Goal: Find specific page/section: Find specific page/section

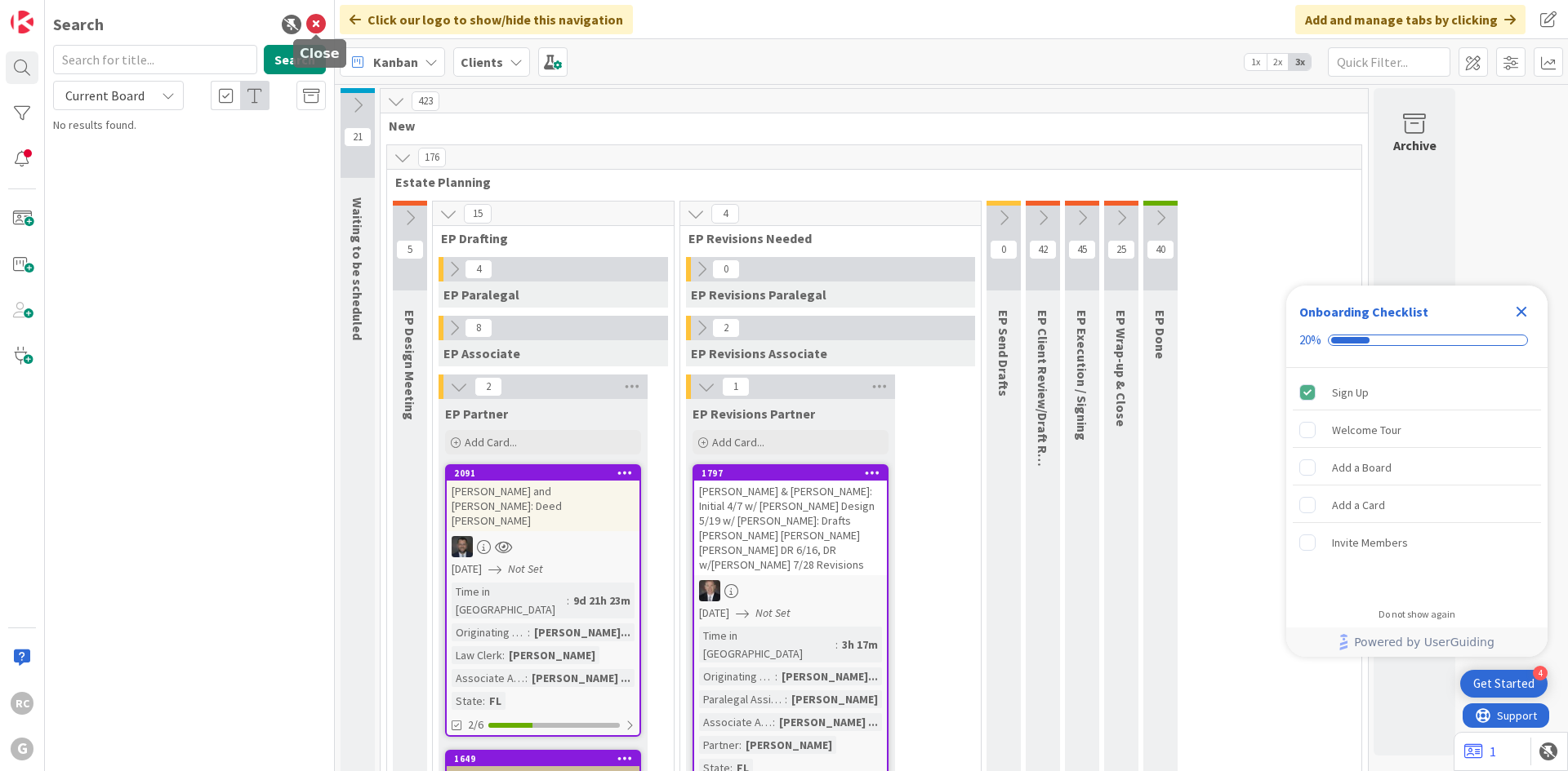
click at [318, 20] on icon at bounding box center [316, 24] width 19 height 19
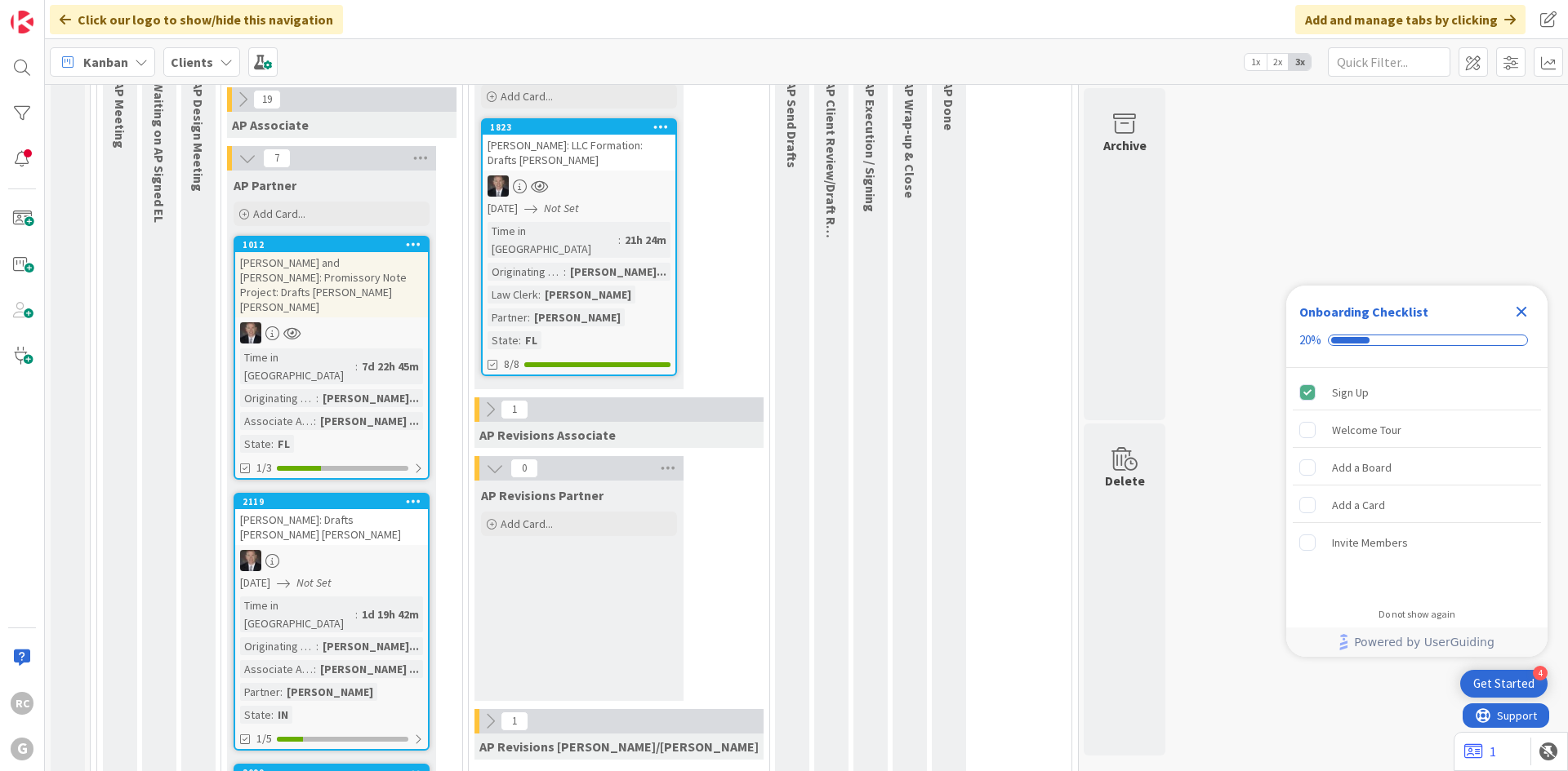
scroll to position [1470, 0]
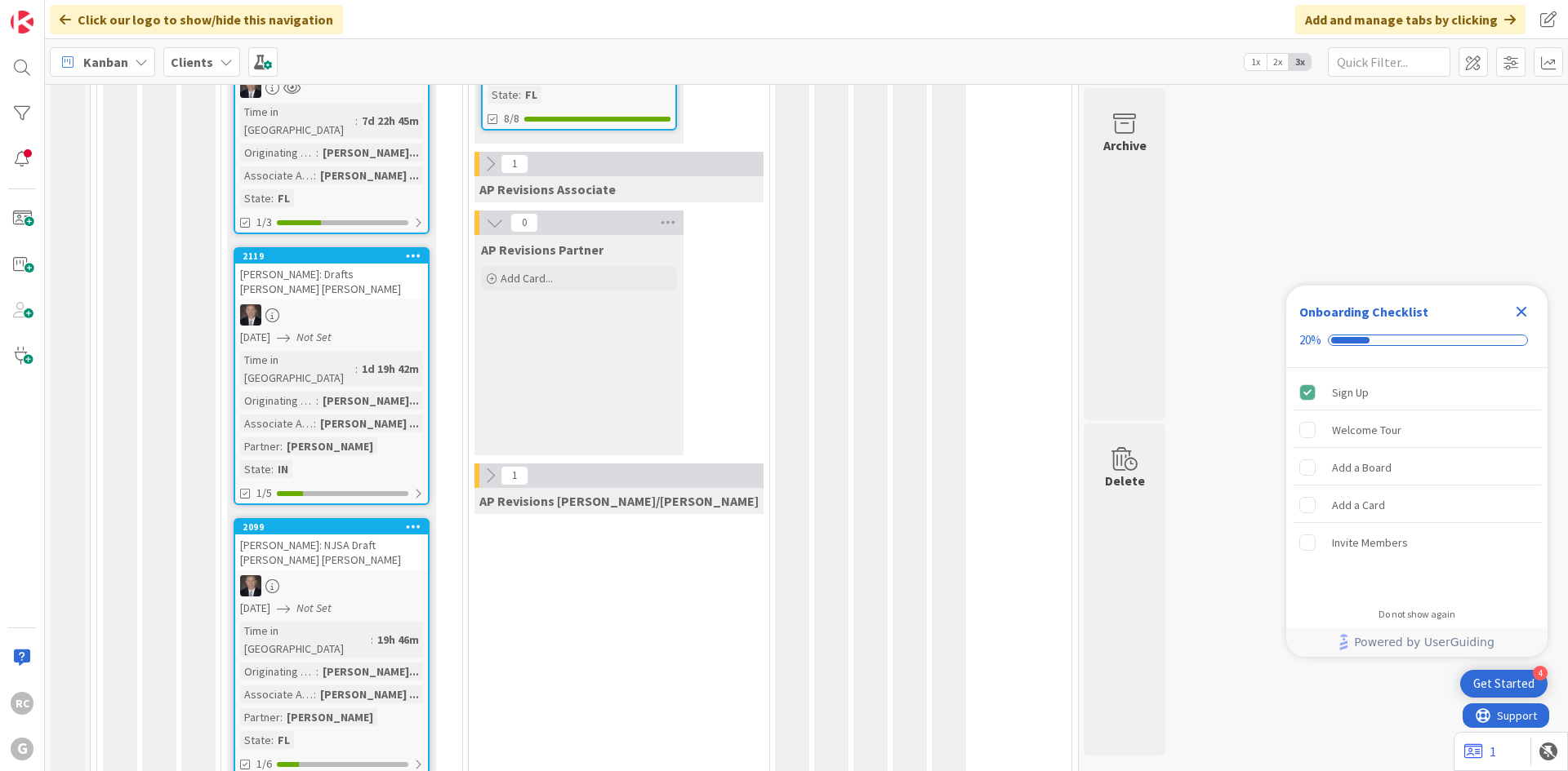
click at [316, 249] on div "2119" at bounding box center [332, 256] width 193 height 15
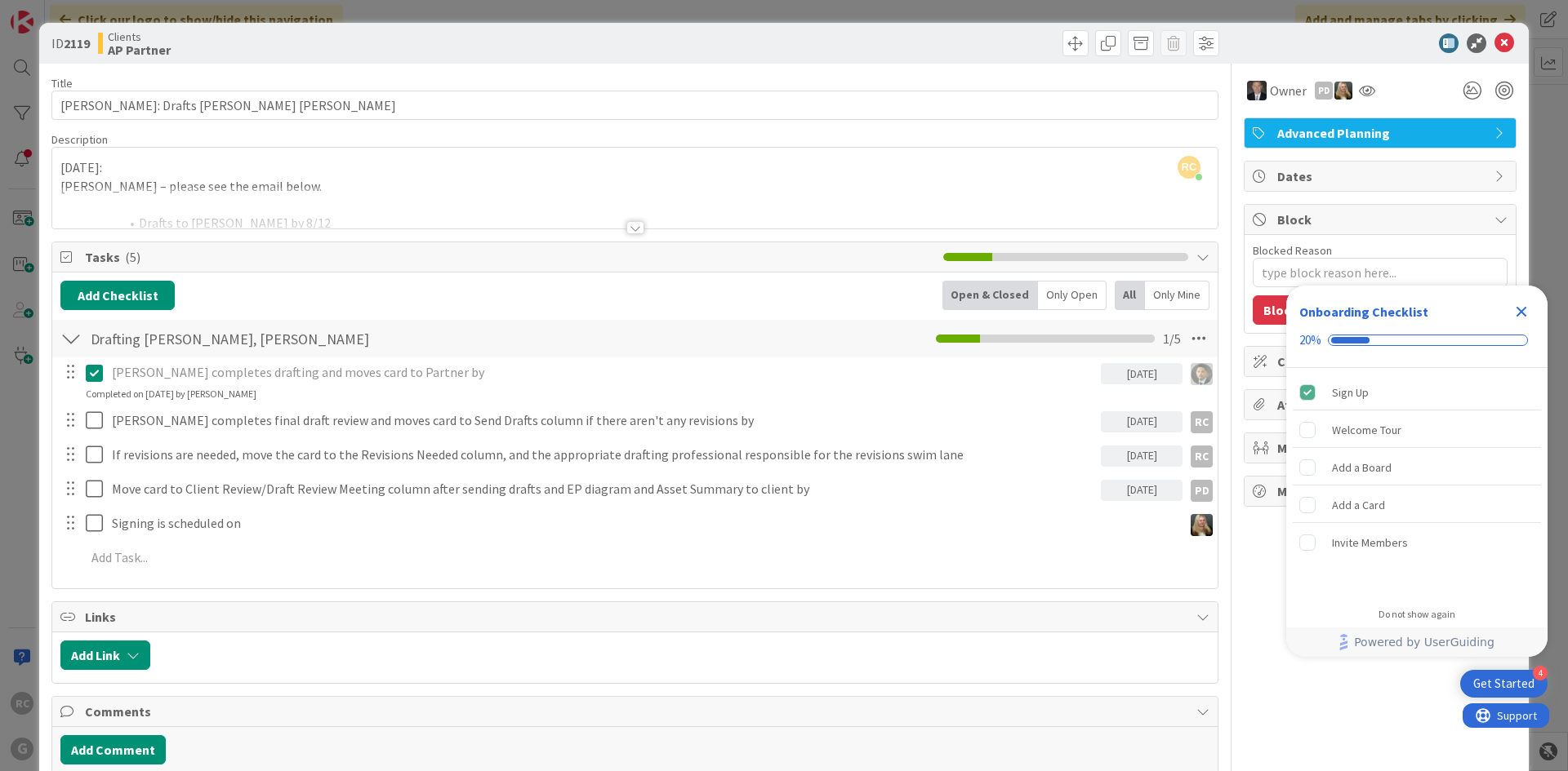
click at [57, 168] on div "RC Robert Carroll just joined 8/5/25: Chris – please see the email below. Draft…" at bounding box center [634, 188] width 1166 height 81
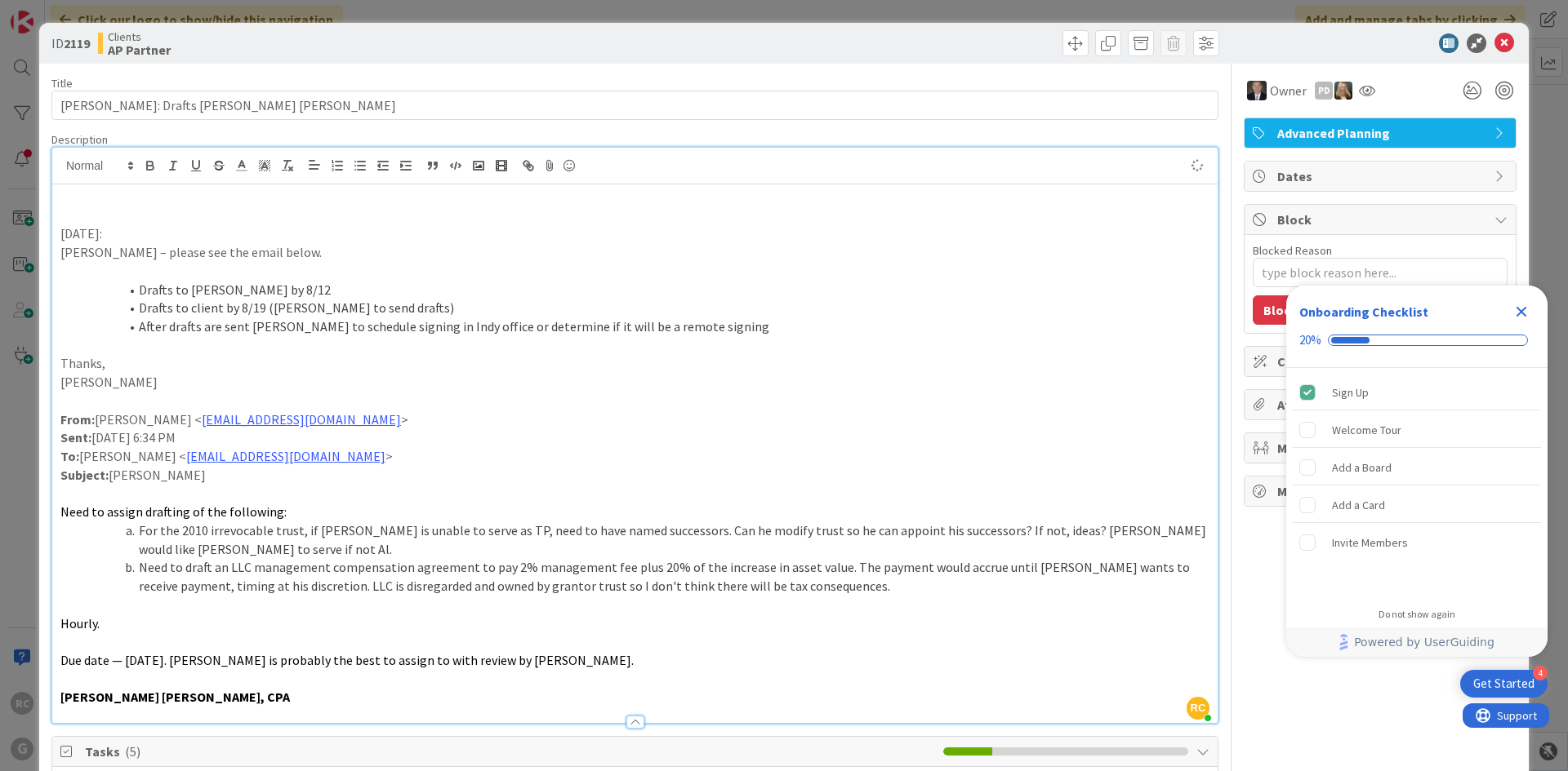
type textarea "x"
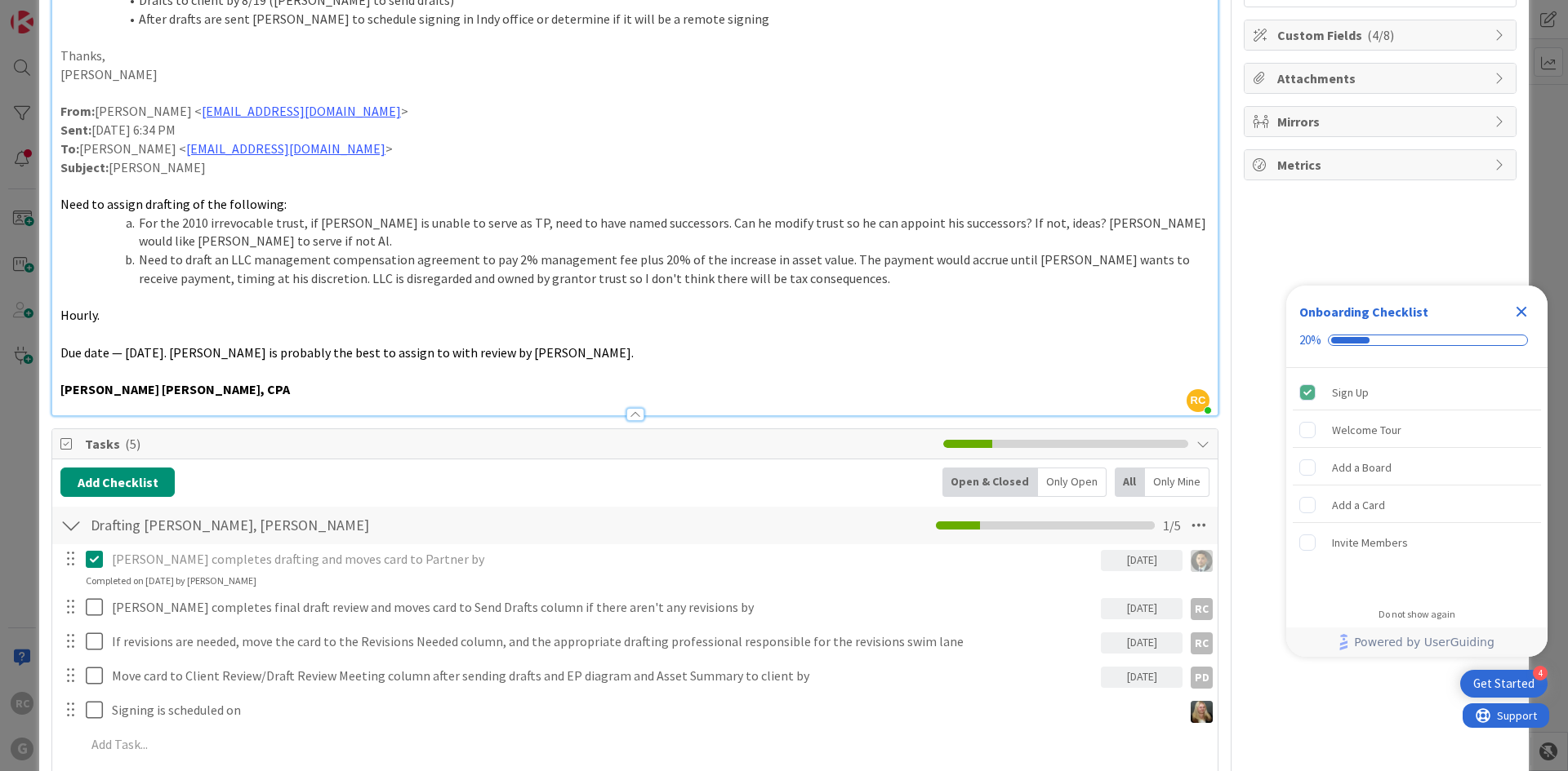
scroll to position [408, 0]
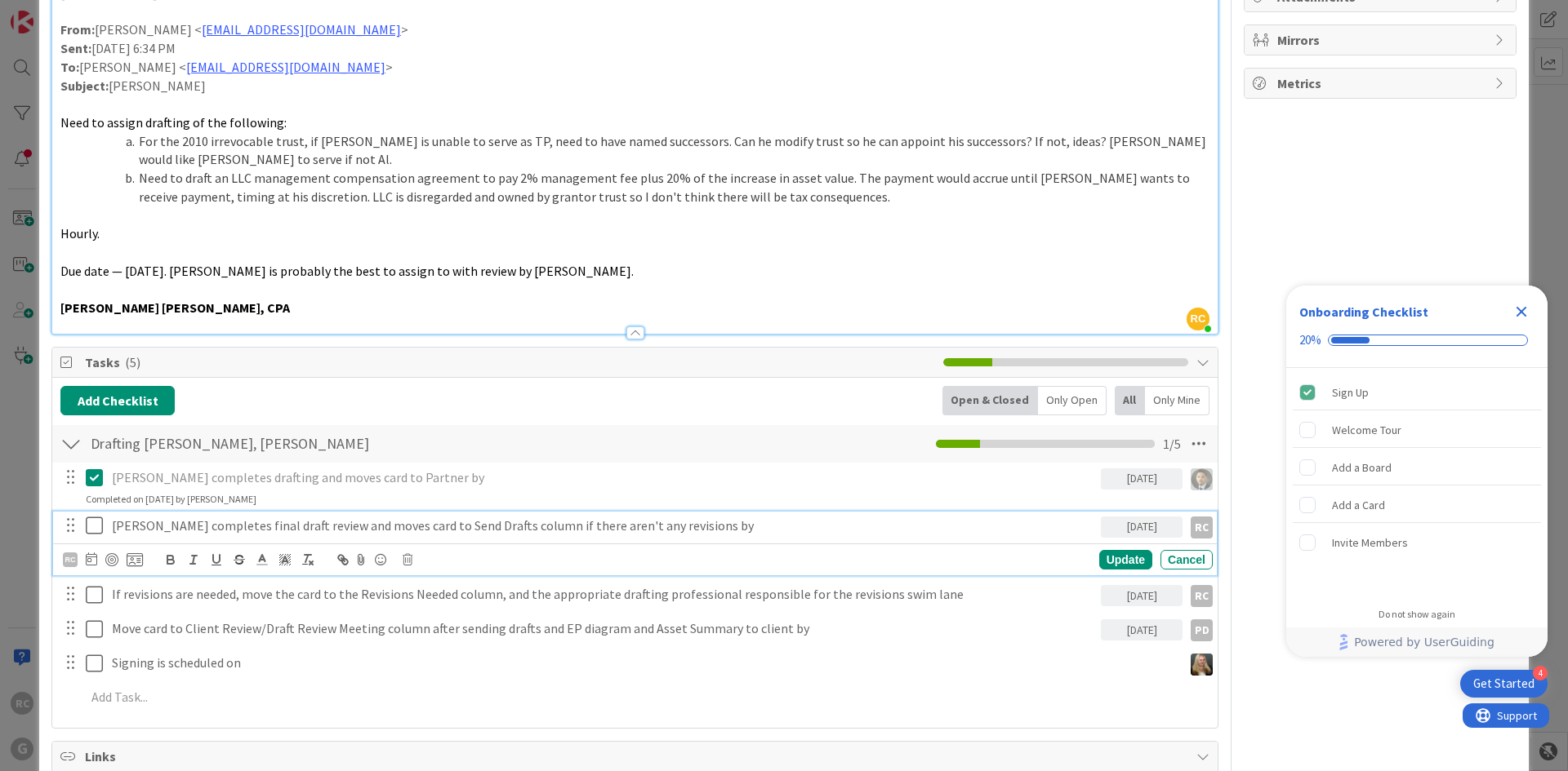
click at [97, 516] on icon at bounding box center [98, 525] width 24 height 19
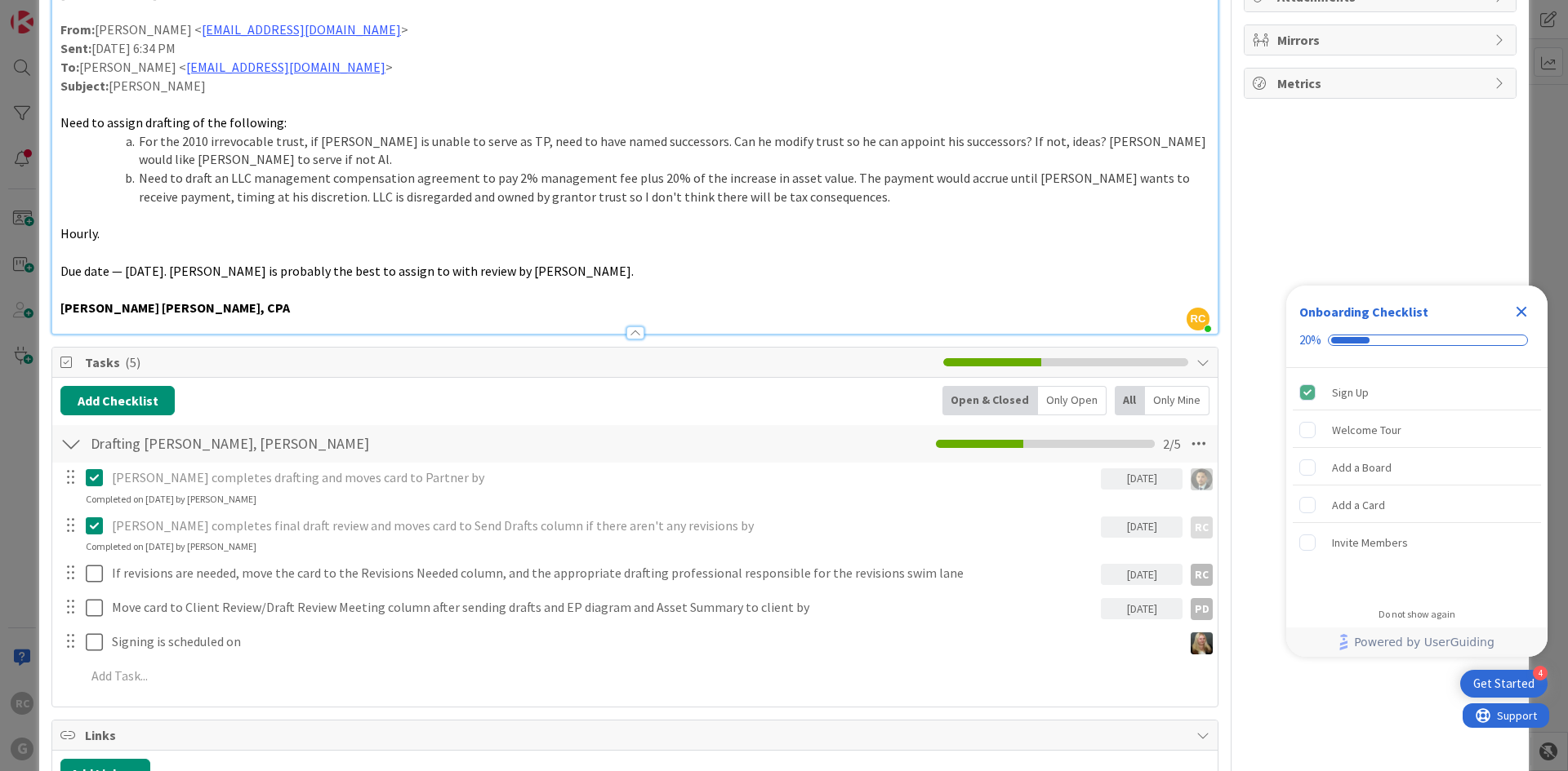
type textarea "x"
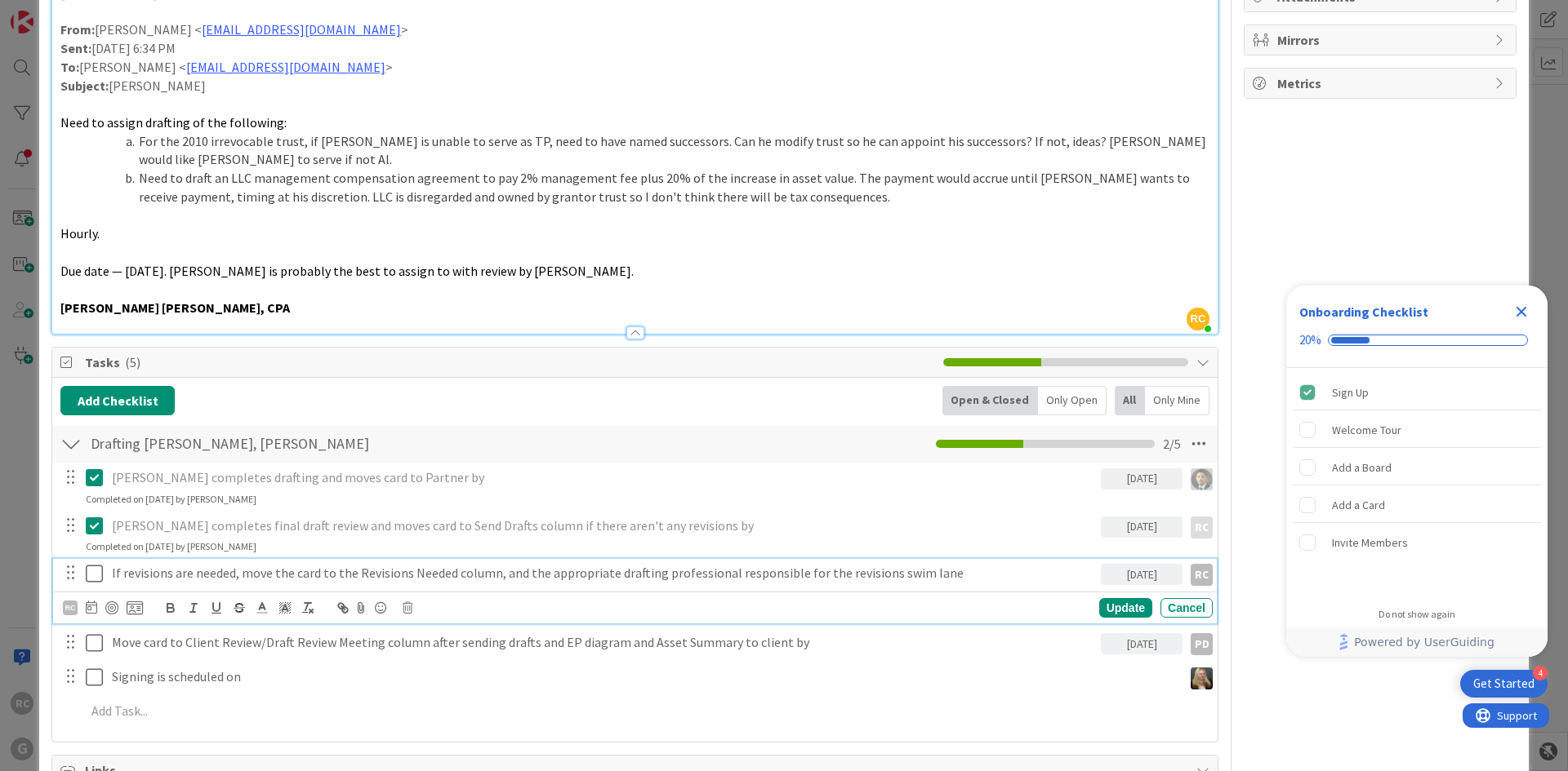
click at [209, 564] on p "If revisions are needed, move the card to the Revisions Needed column, and the …" at bounding box center [603, 573] width 983 height 19
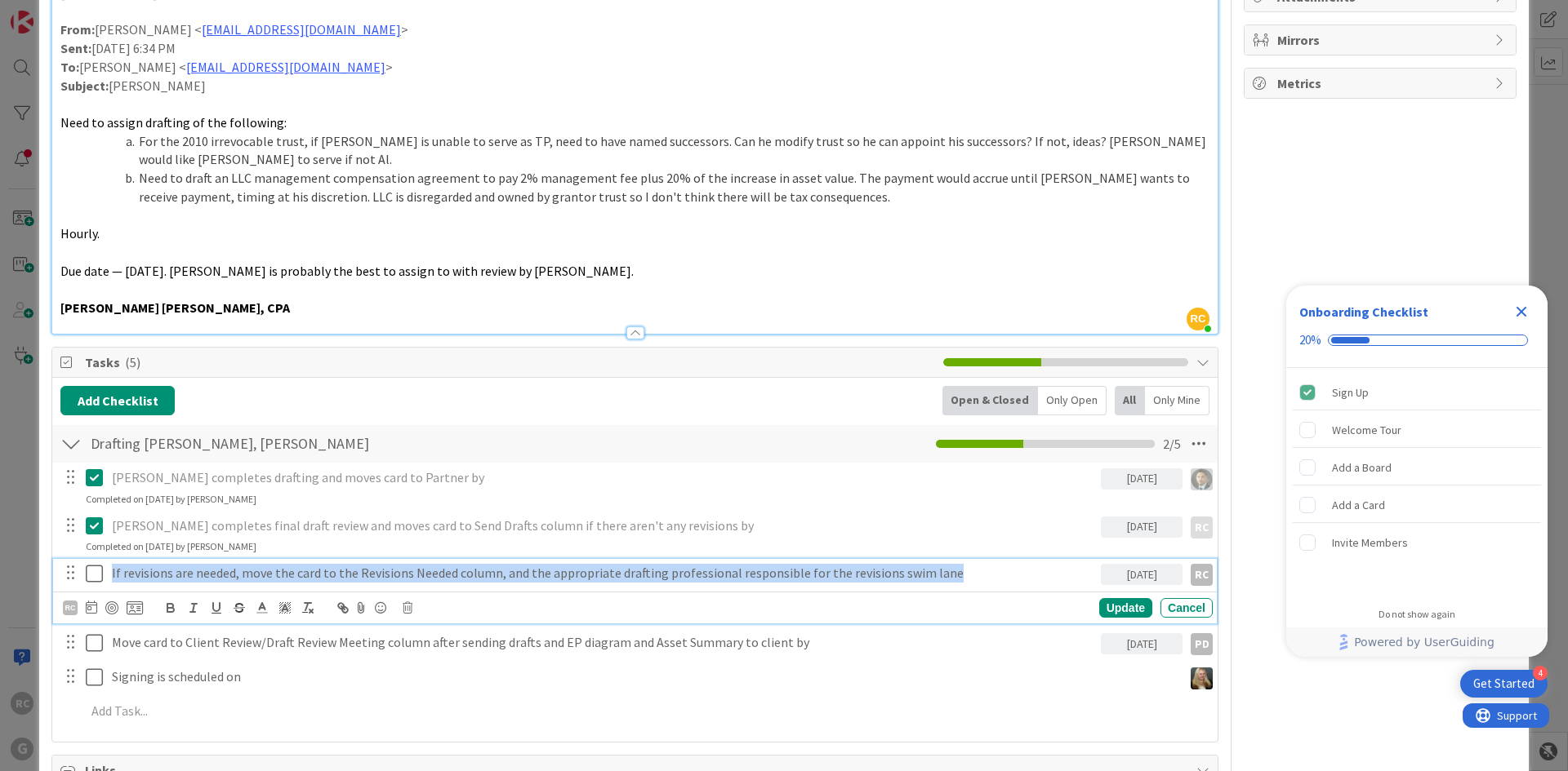
drag, startPoint x: 940, startPoint y: 562, endPoint x: 46, endPoint y: 543, distance: 894.2
click at [46, 543] on div "ID 2119 Clients AP Partner Title 31 / 128 Green, Todd: Drafts Chris Bobby Descr…" at bounding box center [784, 520] width 1490 height 1810
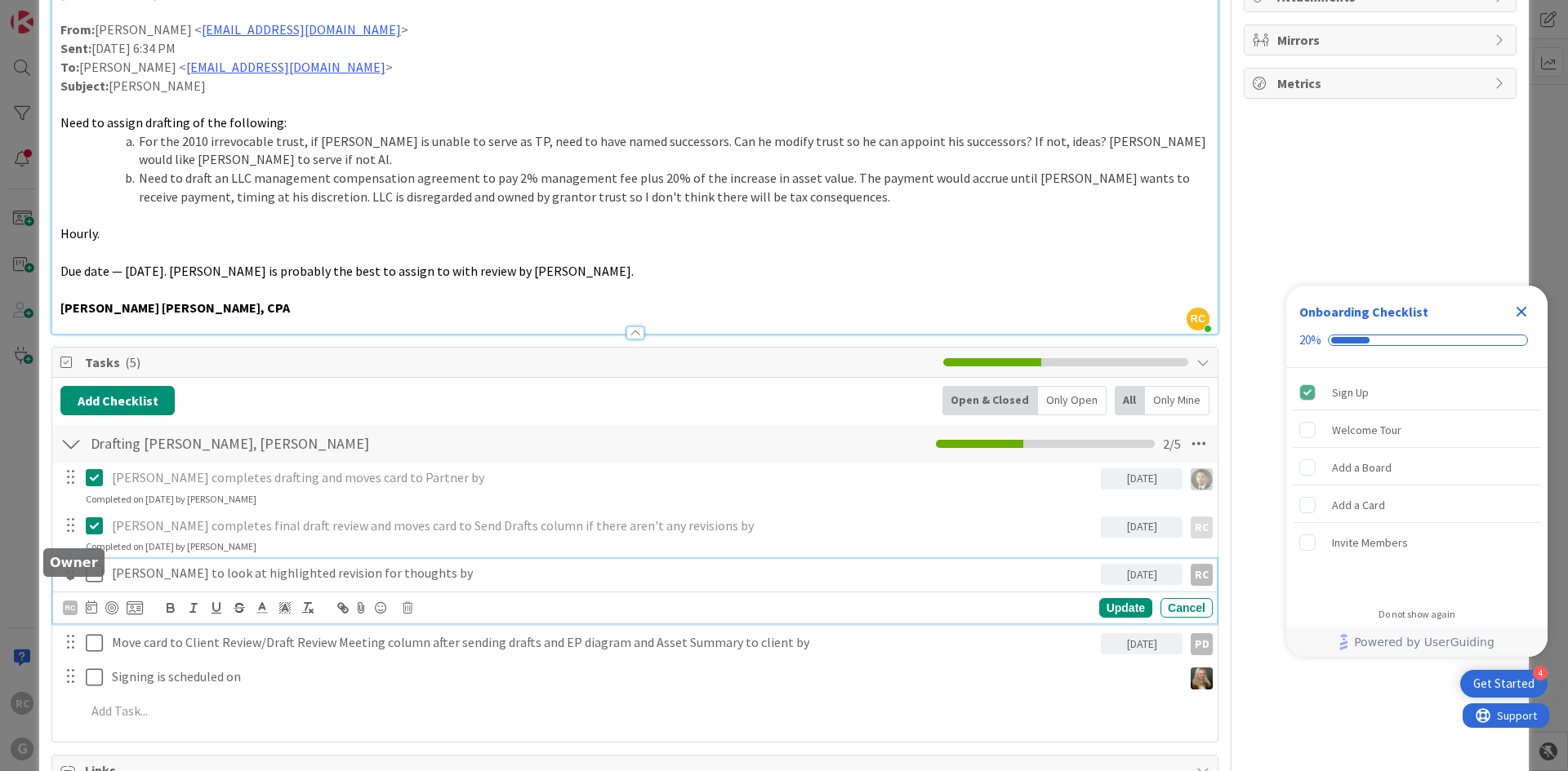
click at [69, 601] on div "RC" at bounding box center [70, 608] width 15 height 15
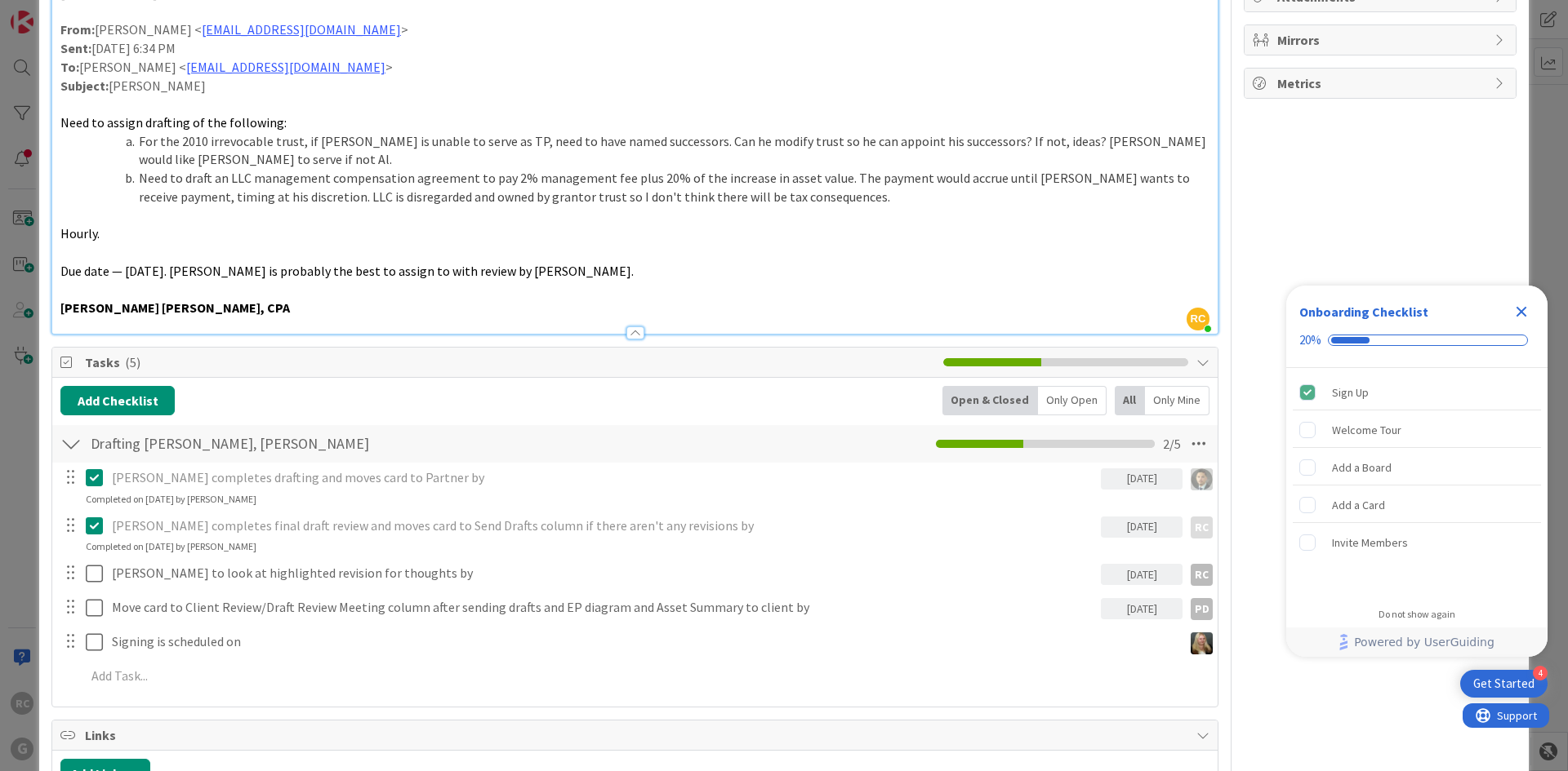
click at [0, 0] on icon at bounding box center [0, 0] width 0 height 0
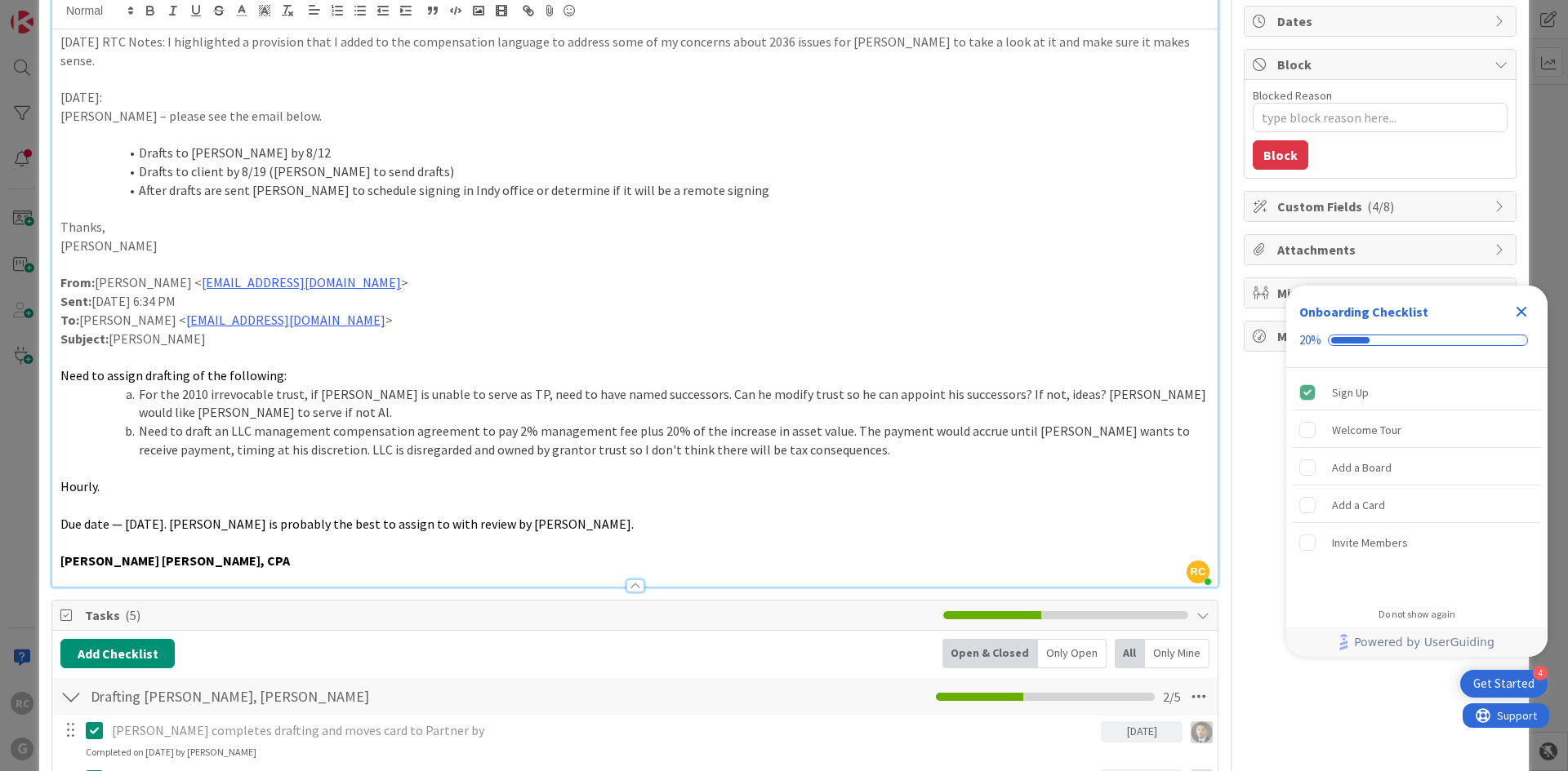
scroll to position [0, 0]
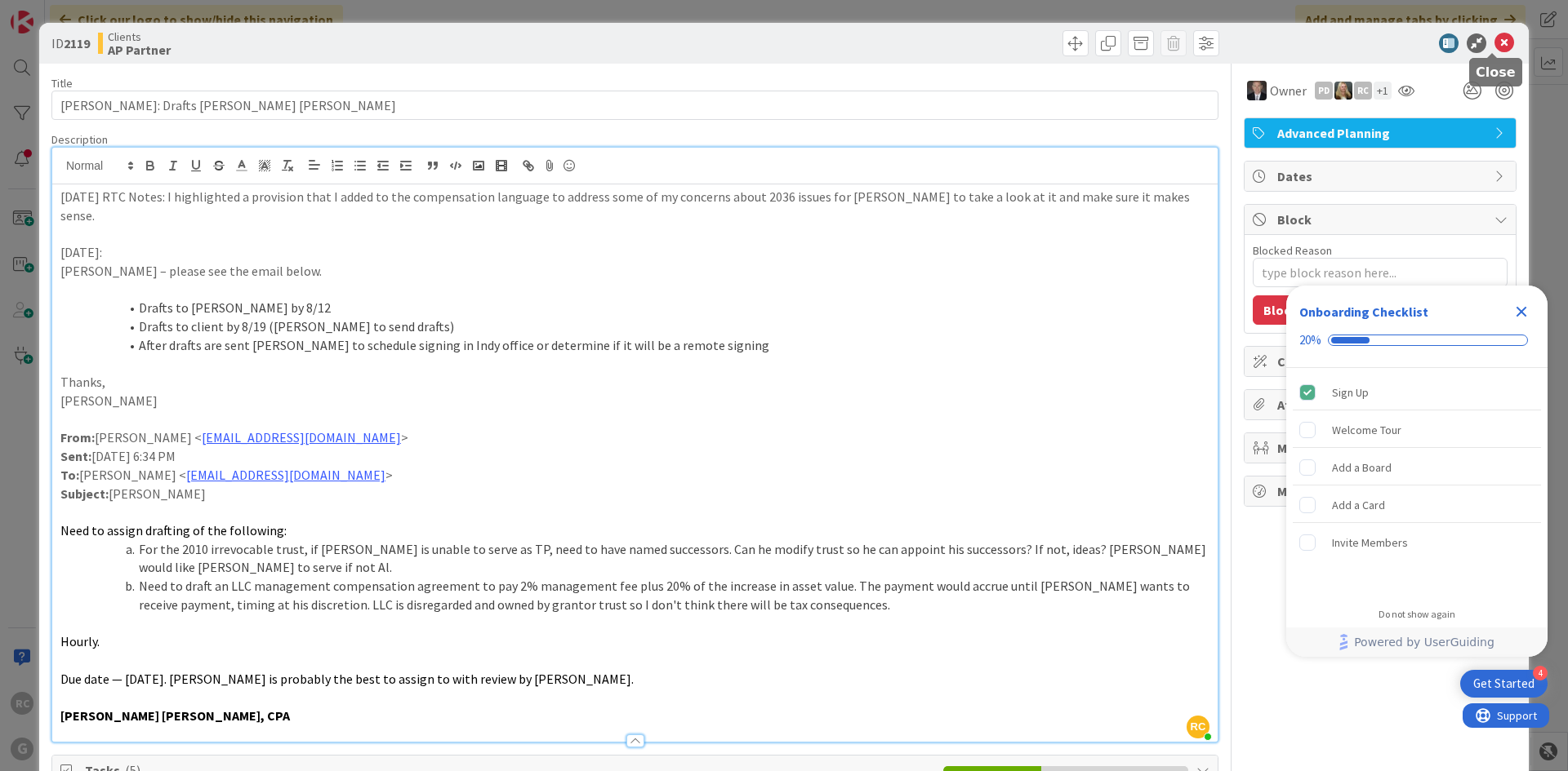
click at [1495, 39] on icon at bounding box center [1504, 43] width 19 height 19
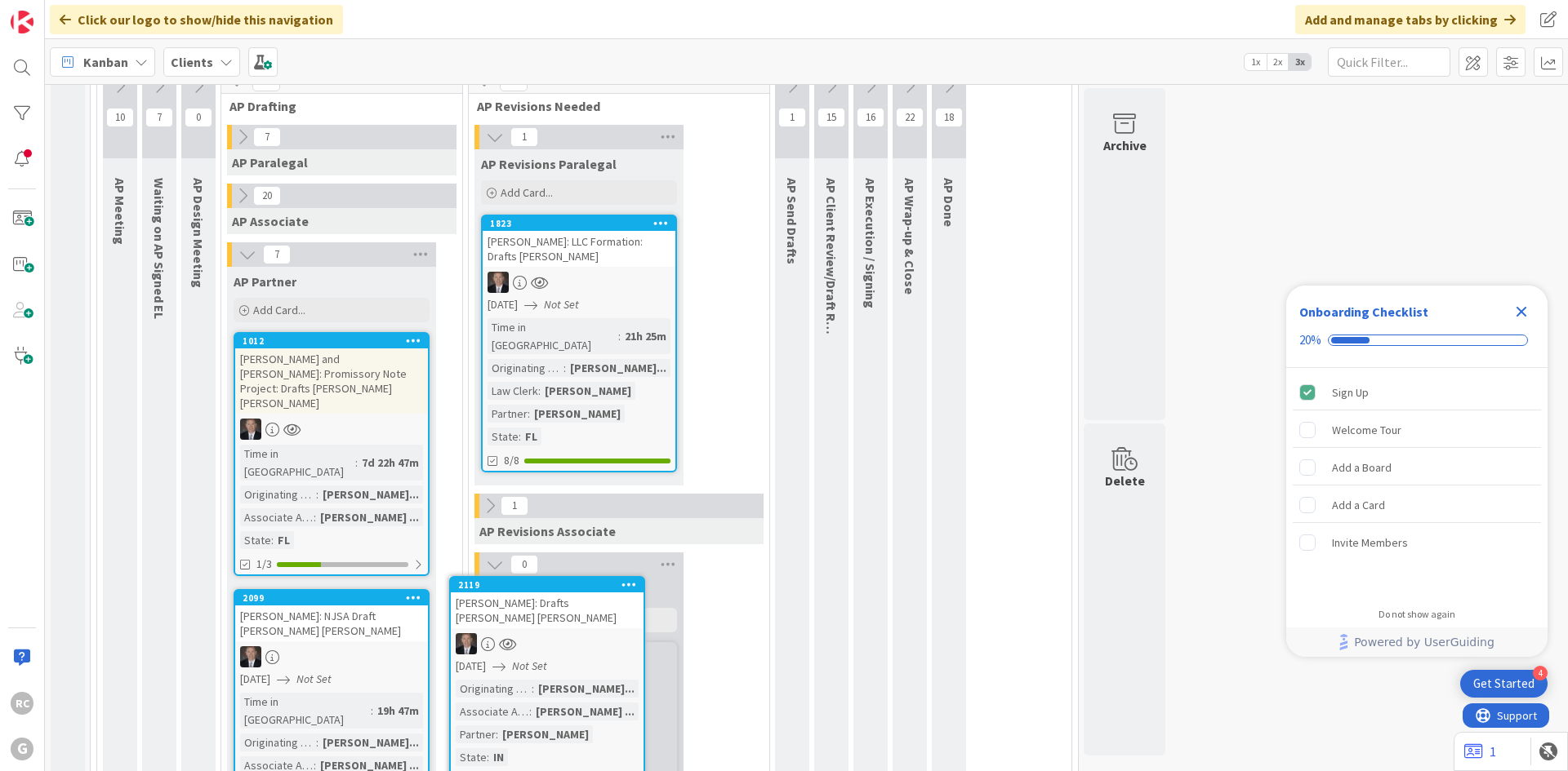
scroll to position [1157, 0]
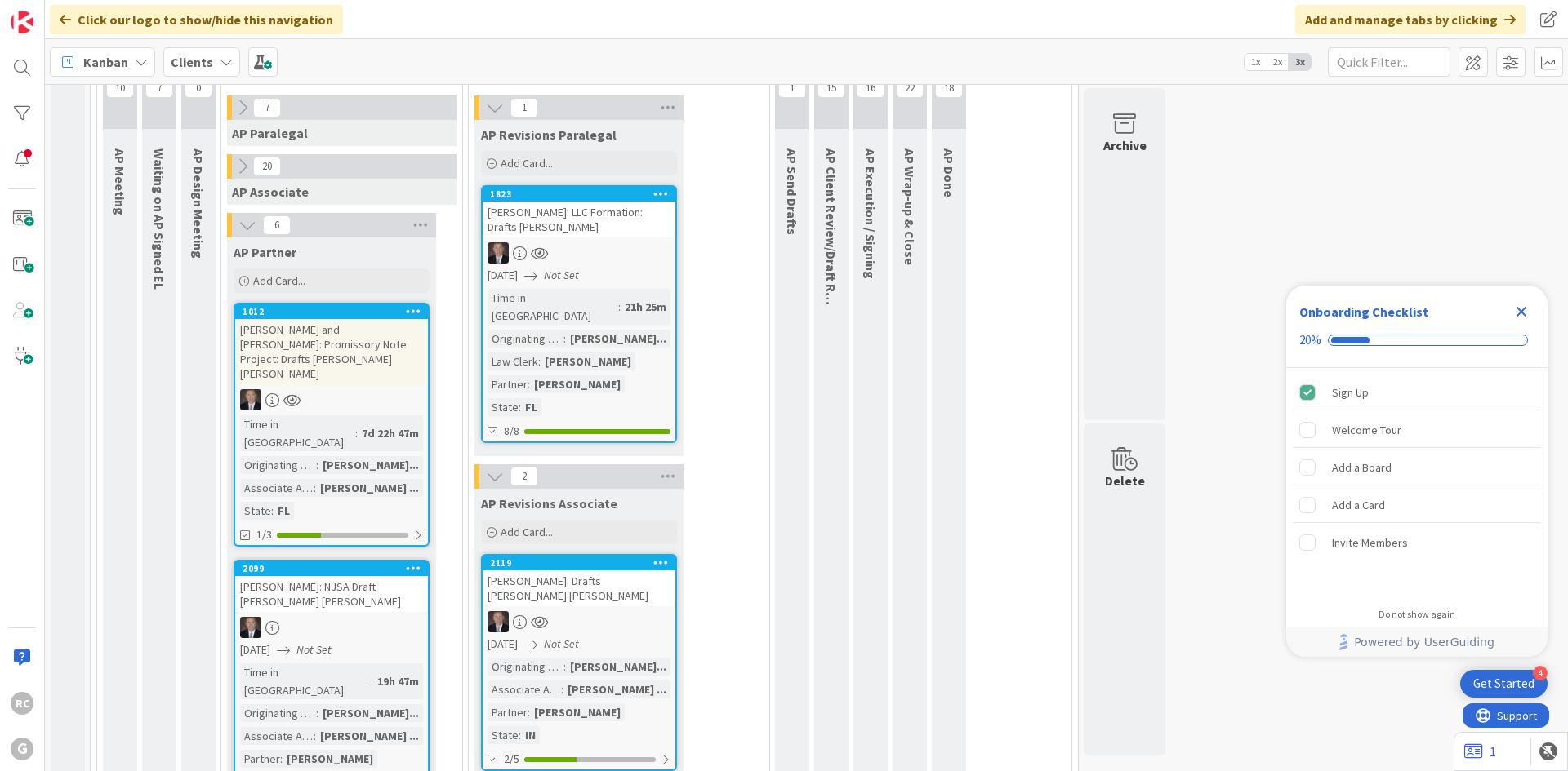
click at [486, 467] on icon at bounding box center [495, 476] width 18 height 18
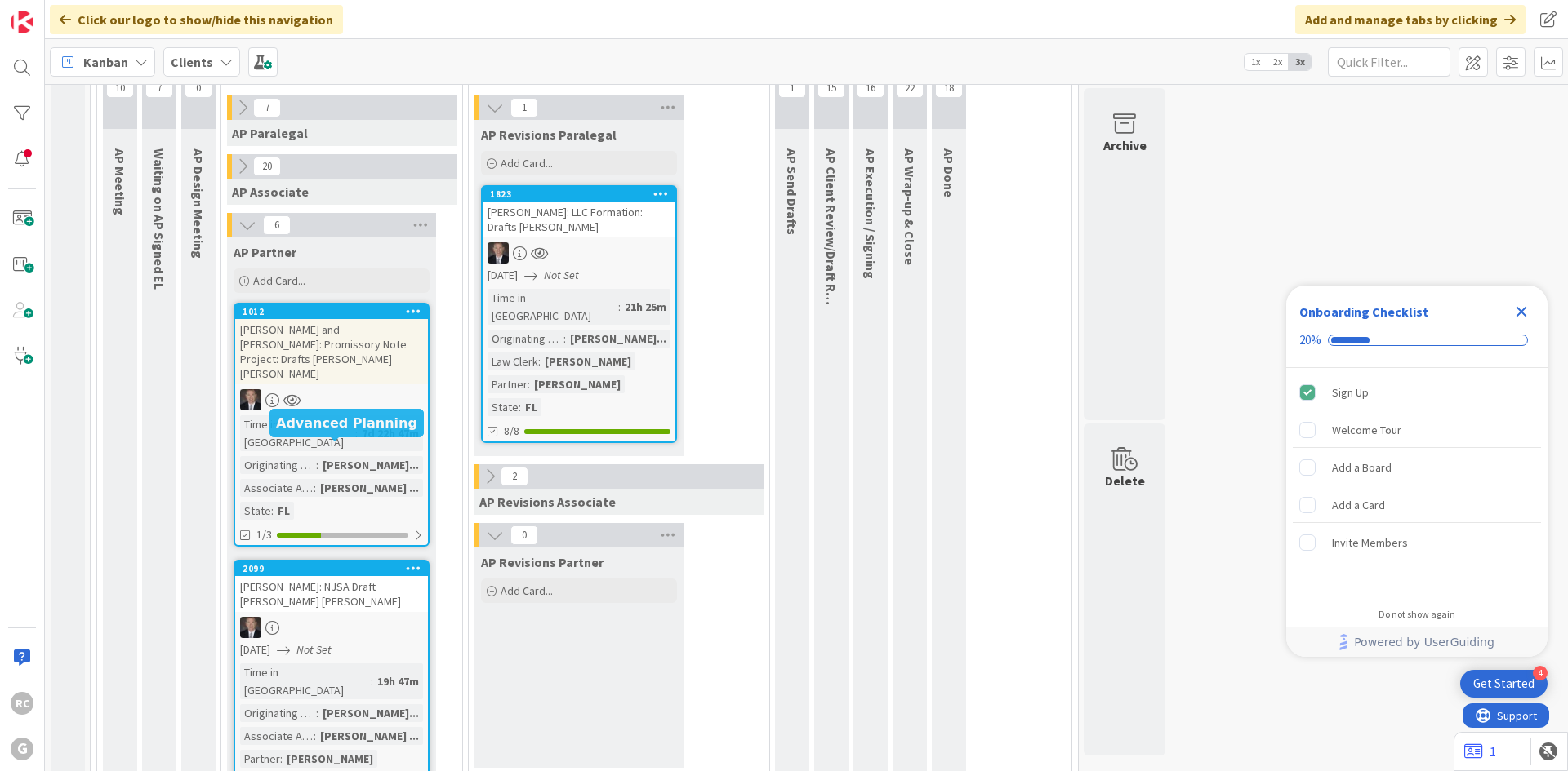
click at [334, 564] on div "2099" at bounding box center [335, 569] width 185 height 11
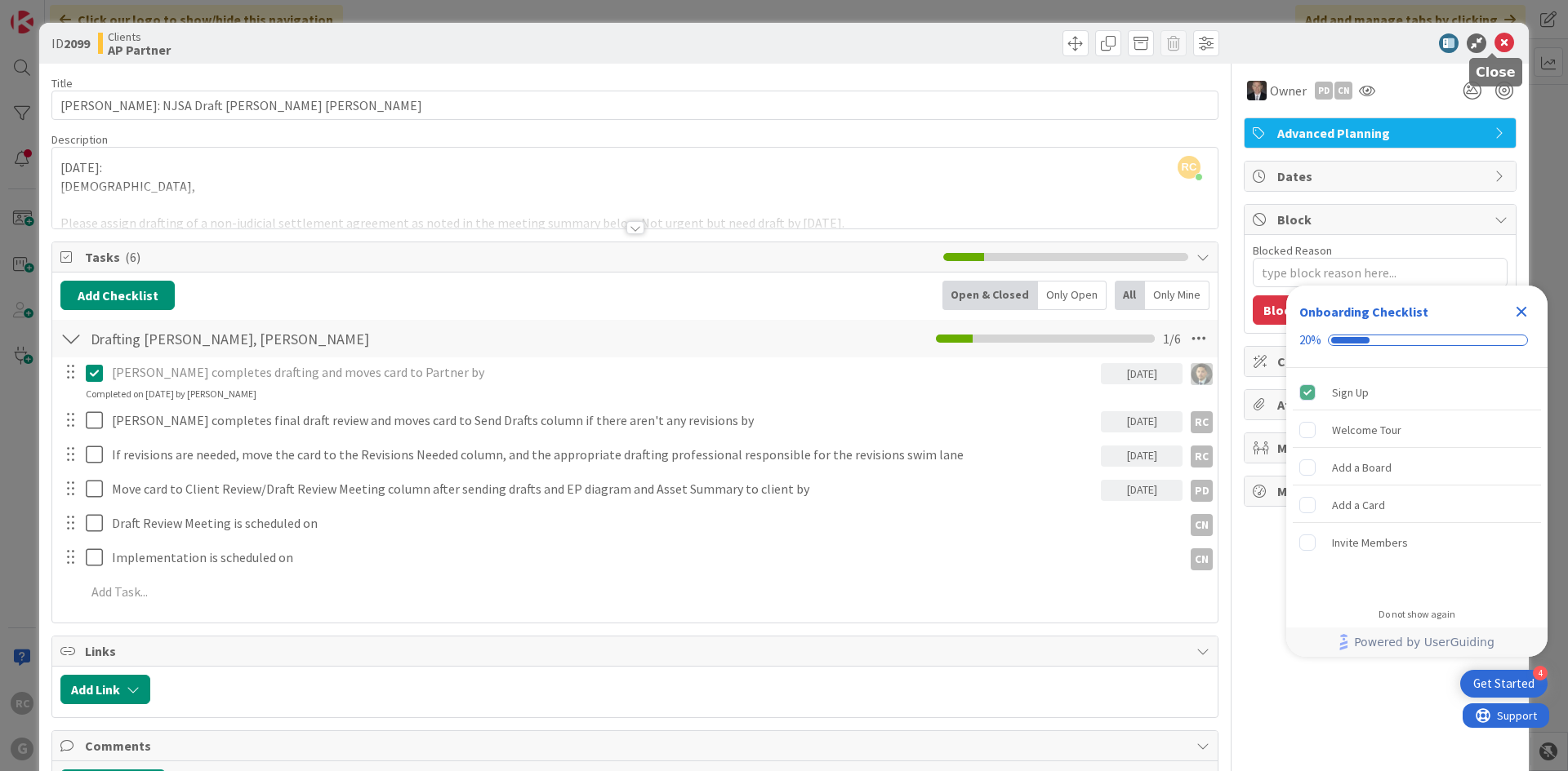
click at [1495, 40] on icon at bounding box center [1504, 43] width 19 height 19
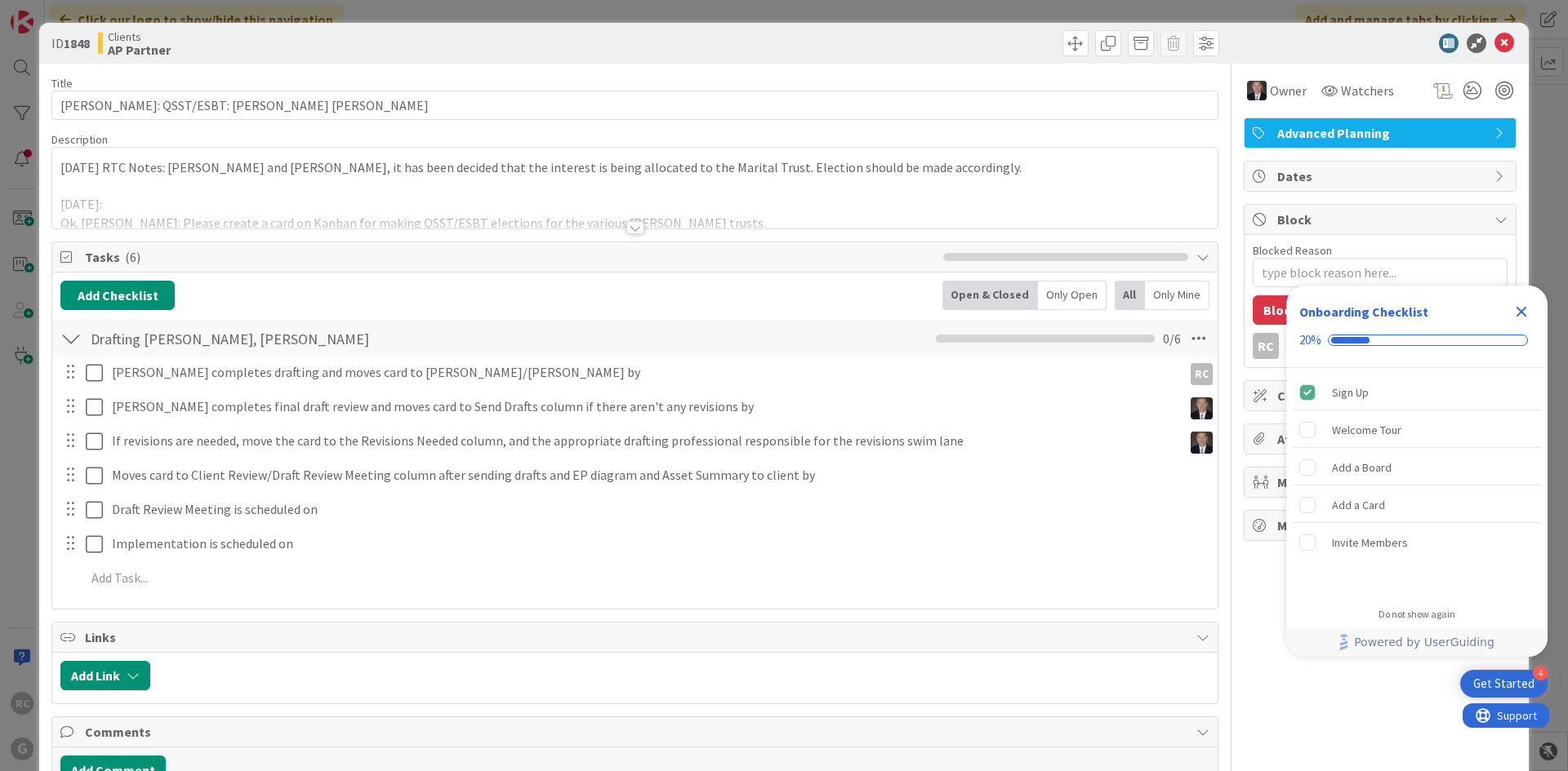
click at [1520, 315] on icon "Close Checklist" at bounding box center [1522, 312] width 10 height 10
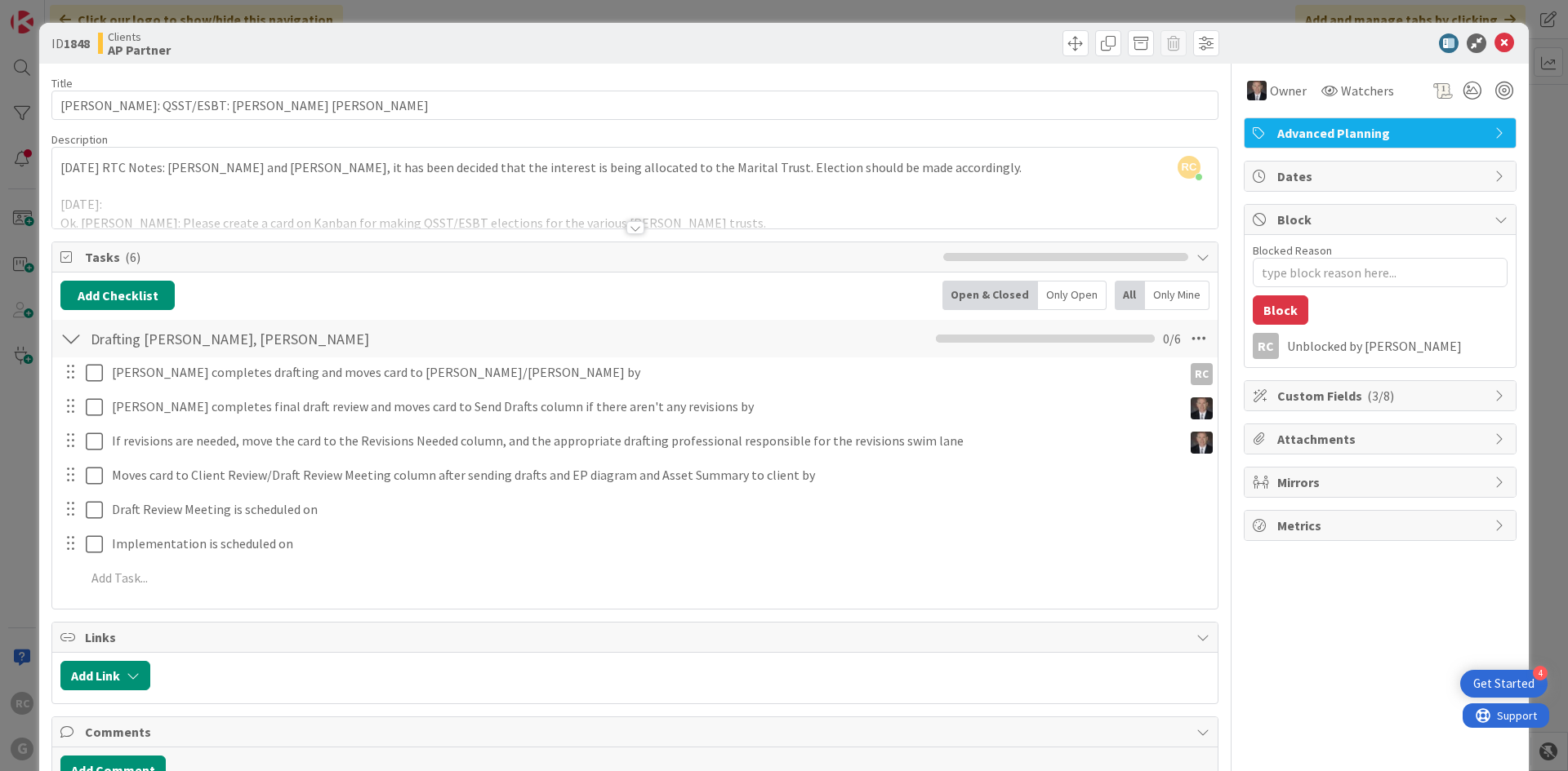
click at [58, 161] on div "RC Robert Carroll just joined 8/5/25 RTC Notes: Per Angie and Brad, it has been…" at bounding box center [634, 188] width 1166 height 81
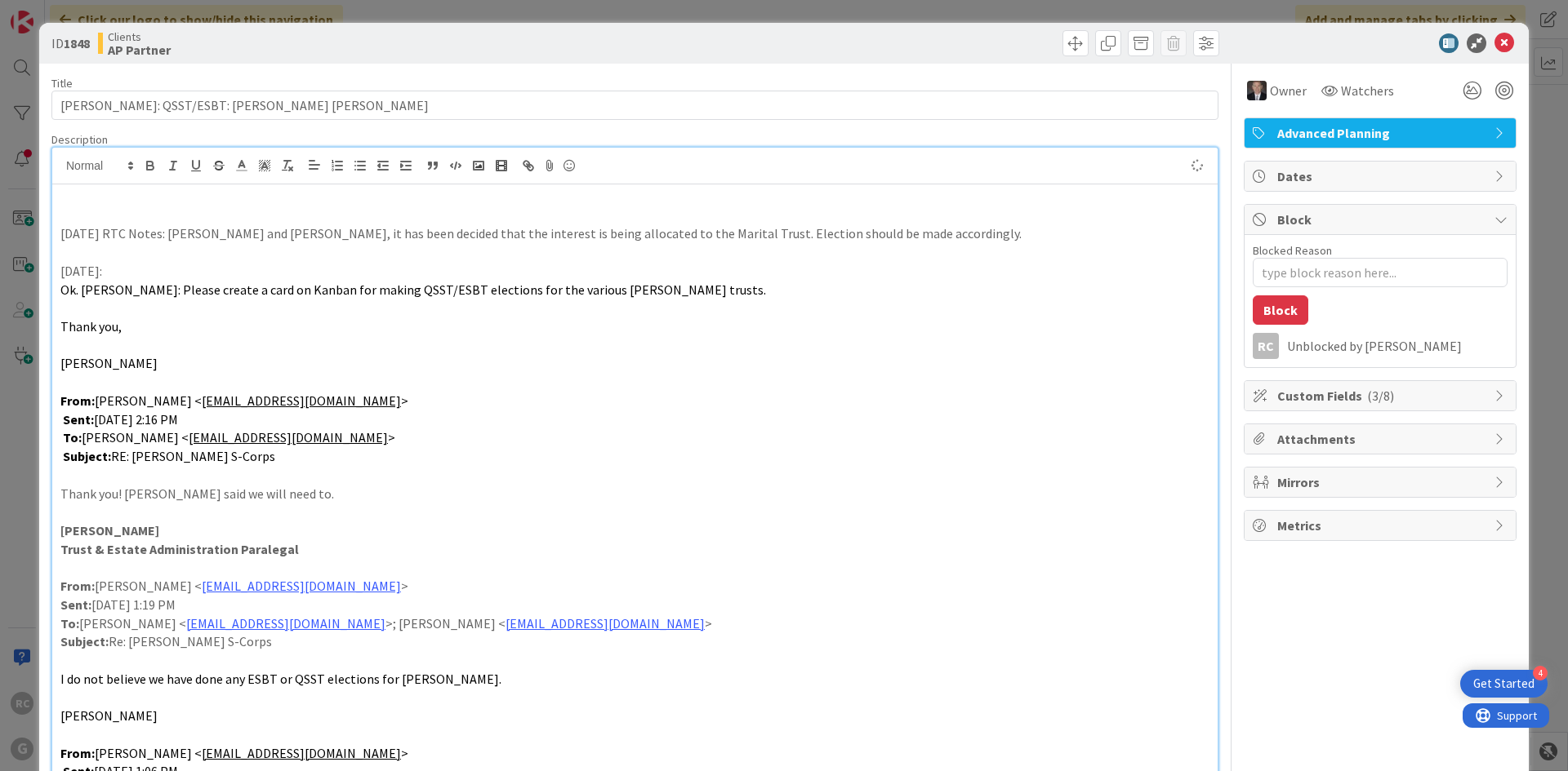
type textarea "x"
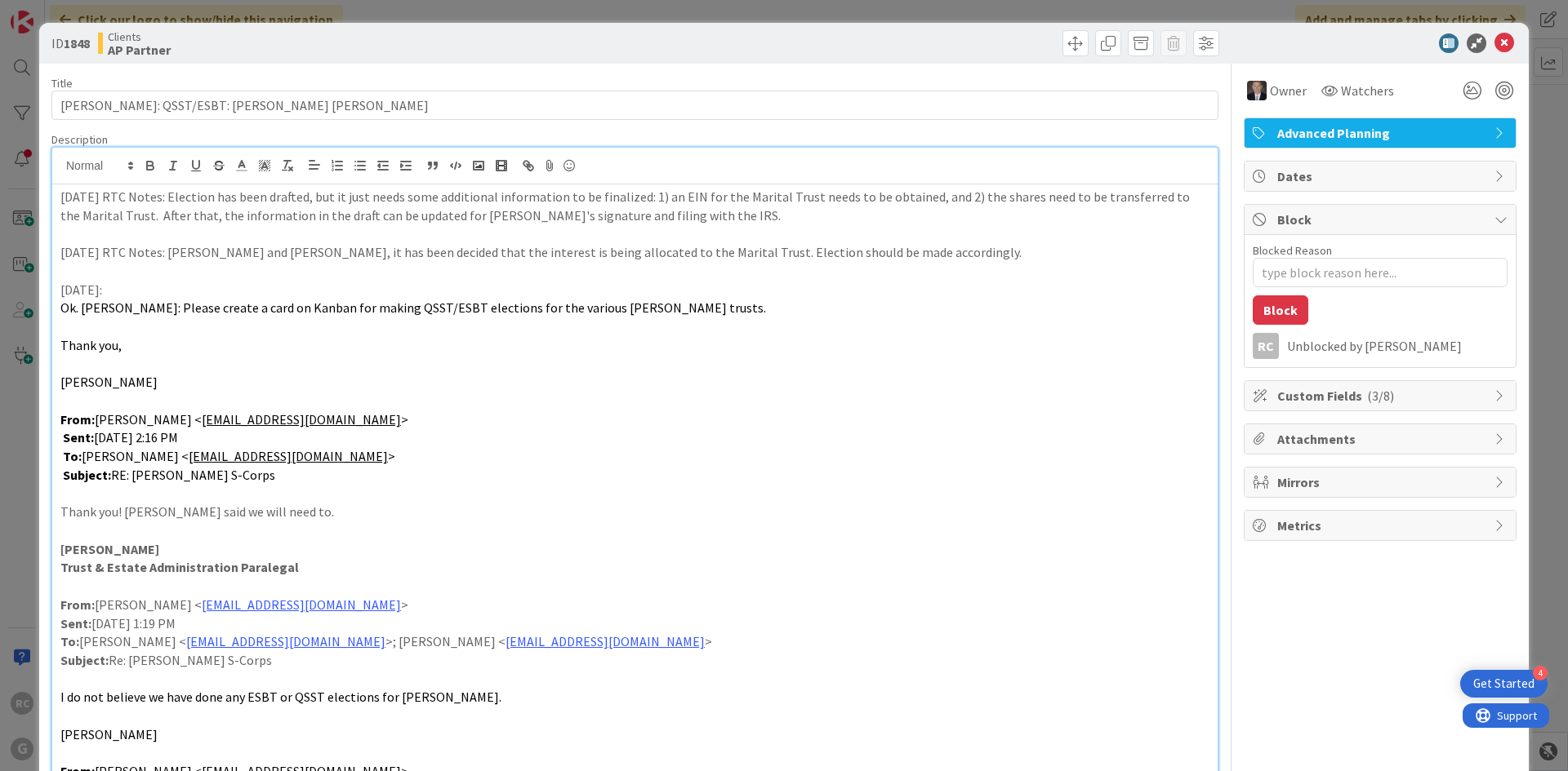
click at [545, 218] on p "8/15/25 RTC Notes: Election has been drafted, but it just needs some additional…" at bounding box center [634, 206] width 1149 height 37
click at [1499, 35] on icon at bounding box center [1504, 43] width 19 height 19
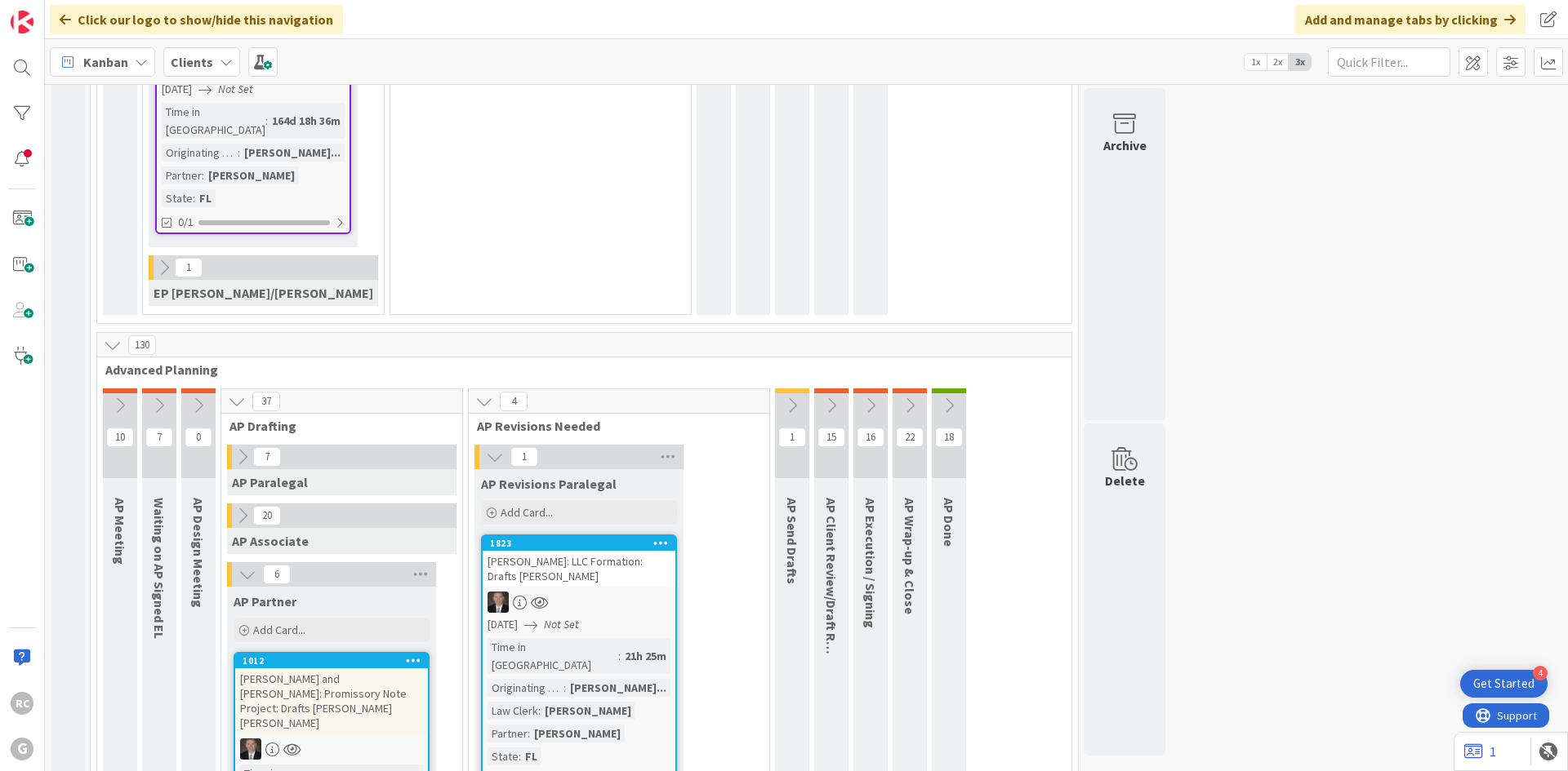
scroll to position [155, 0]
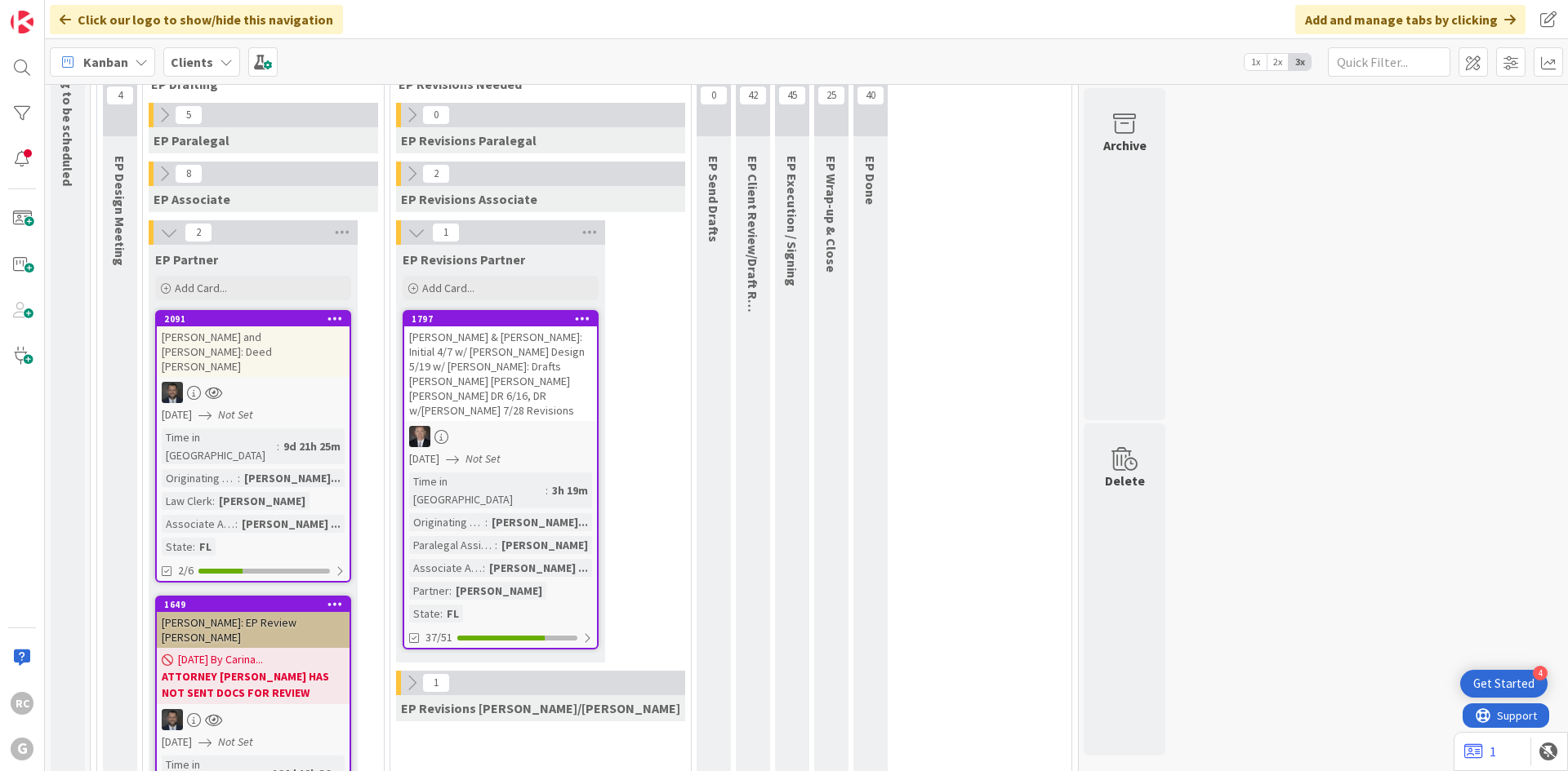
click at [488, 330] on div "Delaney, Greg & Elizabeth: Initial 4/7 w/ Brad Design 5/19 w/ Brad: Drafts Aman…" at bounding box center [501, 374] width 193 height 94
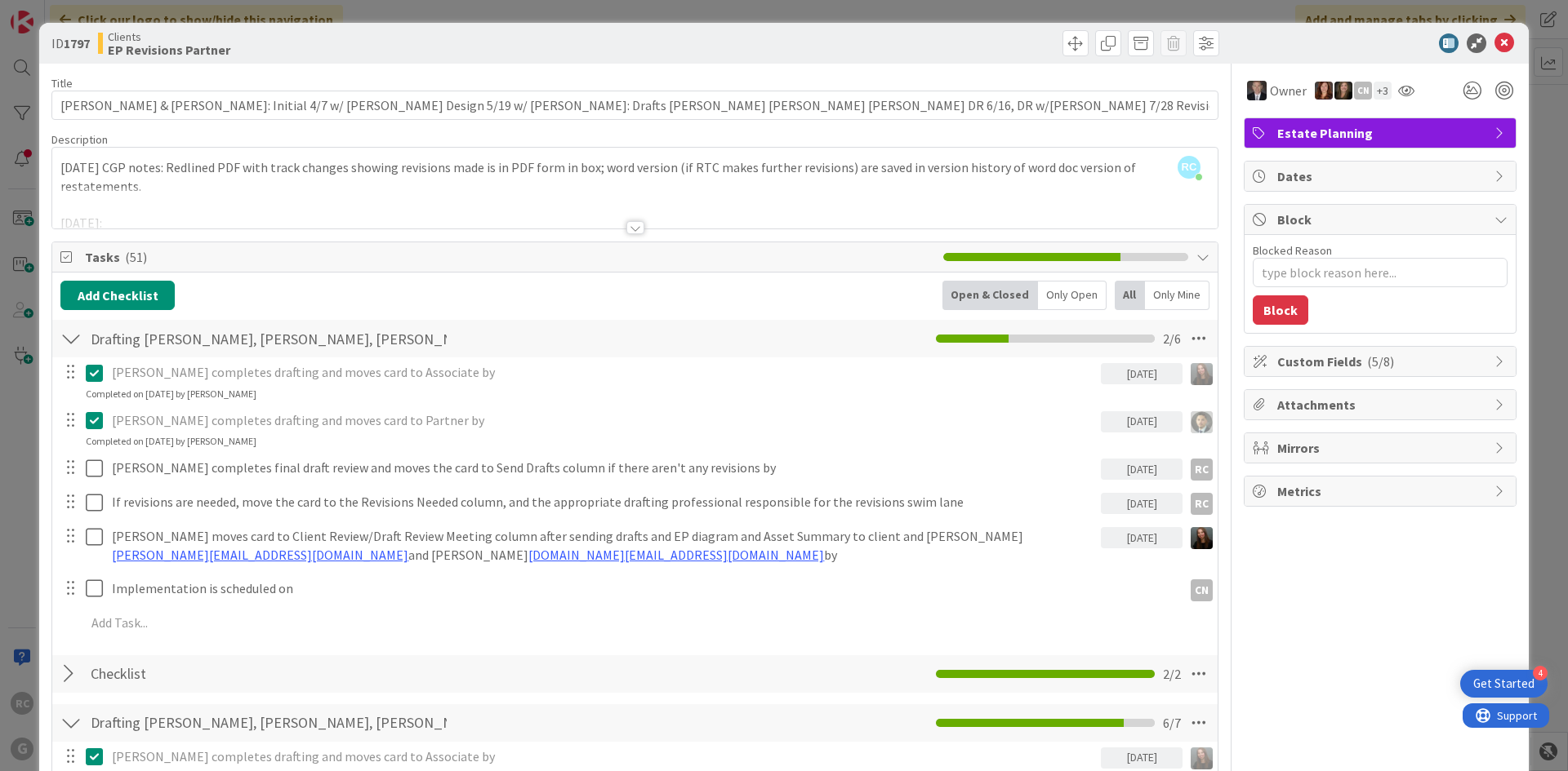
type textarea "x"
